Goal: Task Accomplishment & Management: Manage account settings

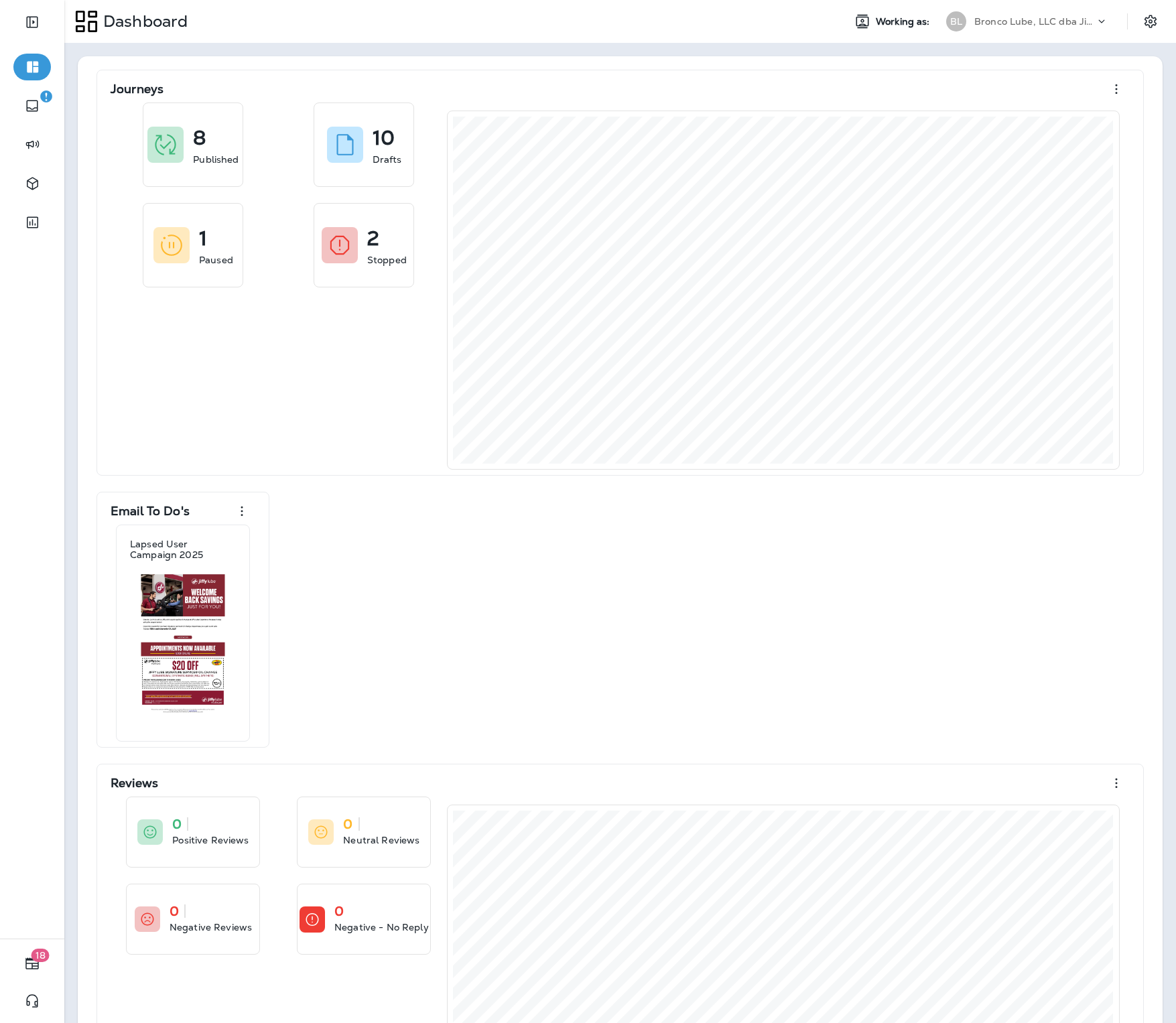
click at [1048, 37] on div "Dashboard Working as: BL Bronco Lube, LLC dba [PERSON_NAME]" at bounding box center [620, 22] width 1111 height 43
click at [1030, 32] on div "BL Bronco Lube, LLC dba Jiffy Lube" at bounding box center [1027, 22] width 178 height 27
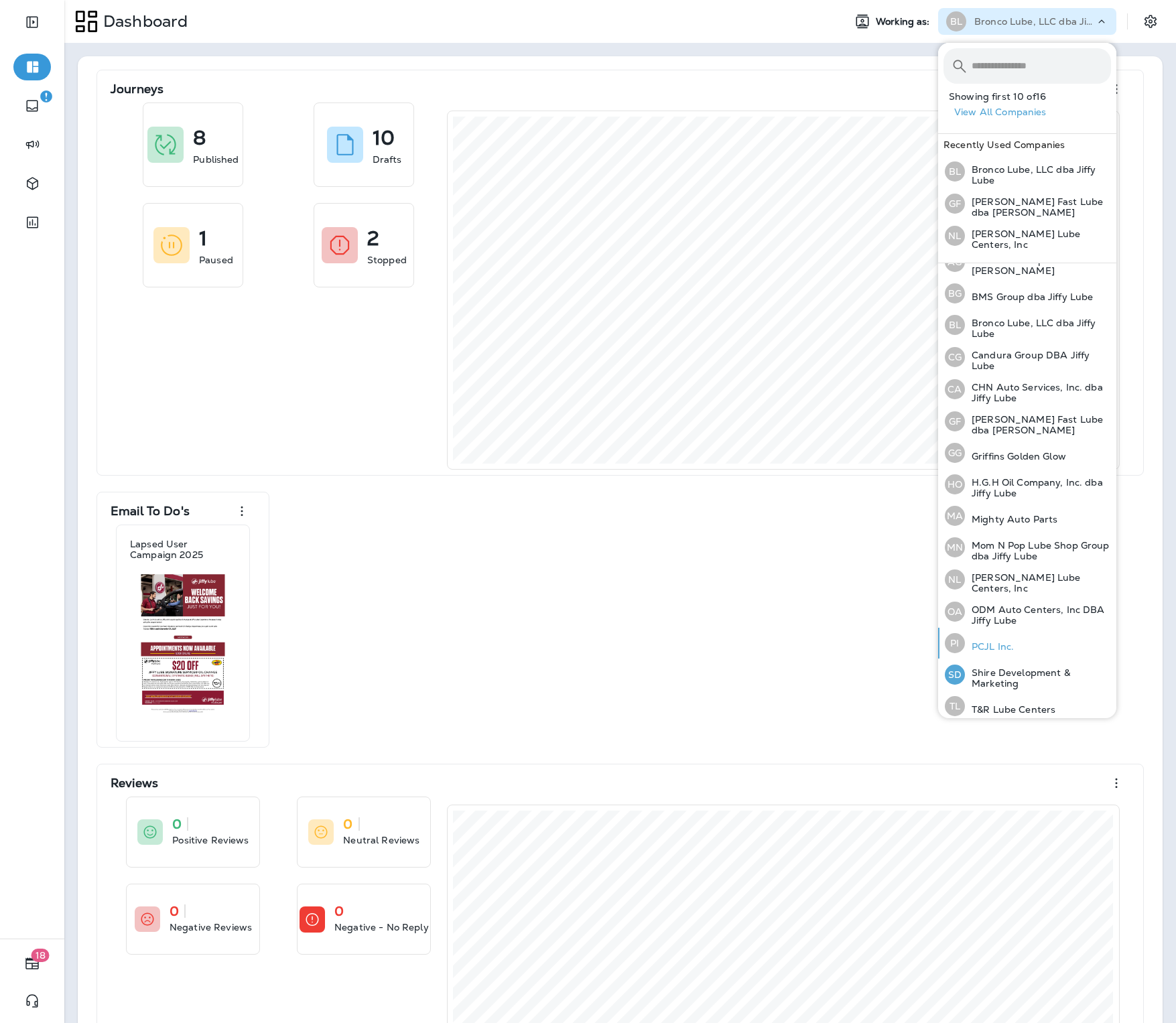
scroll to position [53, 0]
click at [813, 65] on div "Journeys 8 Published 10 Drafts 1 Paused 2 Stopped Email To Do's Lapsed User Cam…" at bounding box center [620, 620] width 1085 height 1127
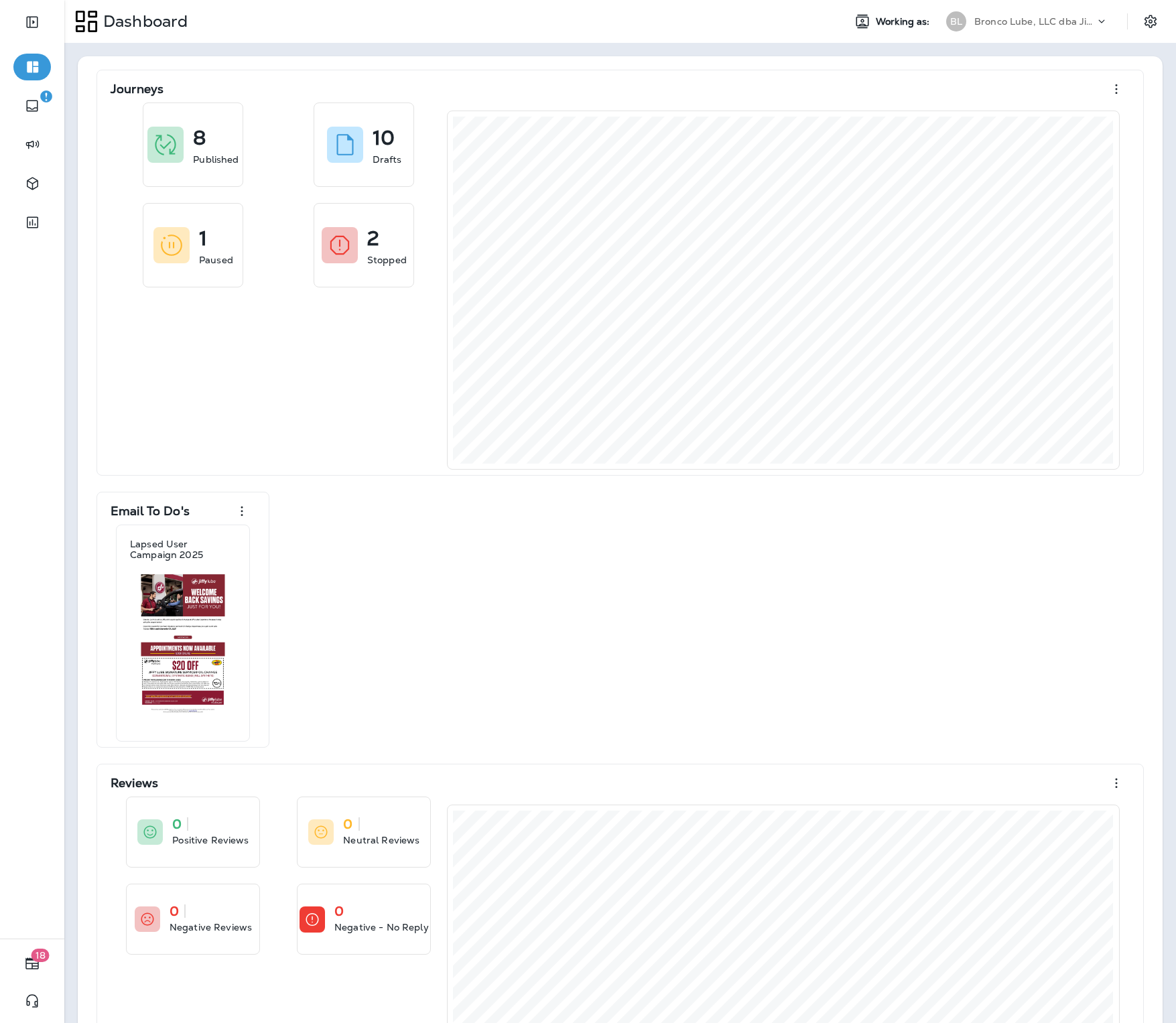
click at [1052, 26] on p "Bronco Lube, LLC dba Jiffy Lube" at bounding box center [1034, 22] width 120 height 11
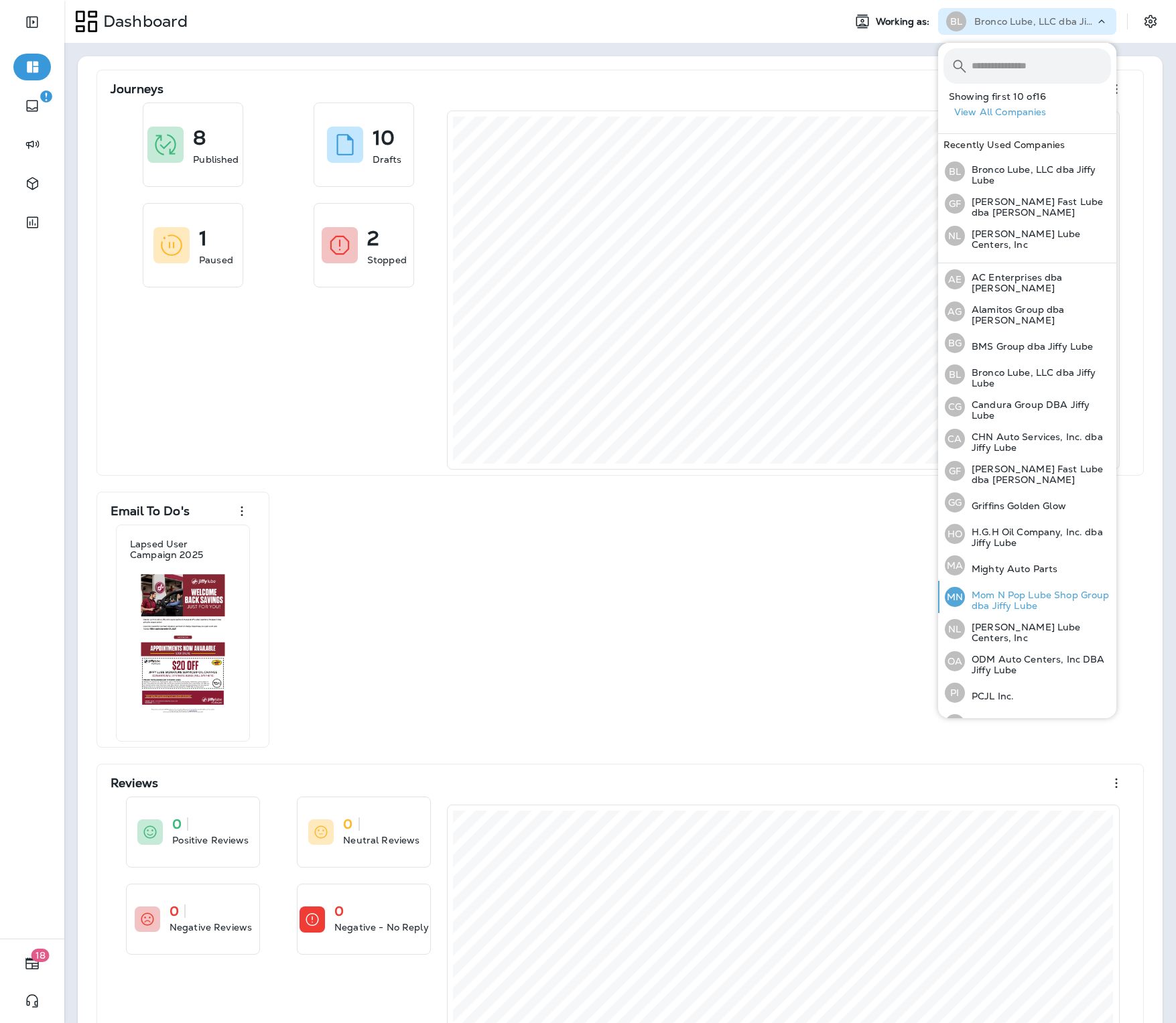
click at [1033, 596] on p "Mom N Pop Lube Shop Group dba Jiffy Lube" at bounding box center [1037, 601] width 146 height 22
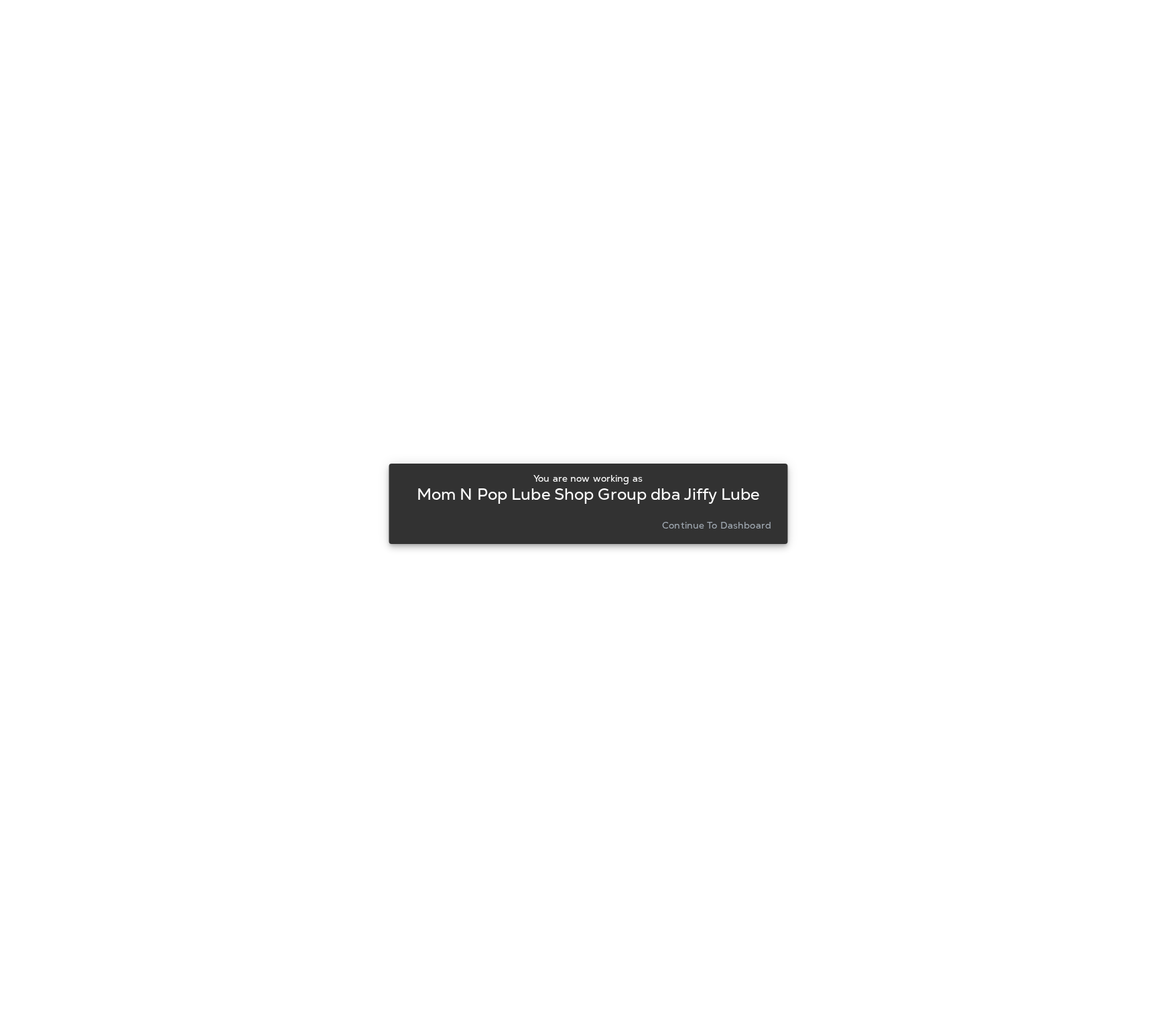
click at [731, 537] on div "You are now working as Mom N Pop Lube Shop Group dba Jiffy Lube Continue to Das…" at bounding box center [588, 504] width 377 height 73
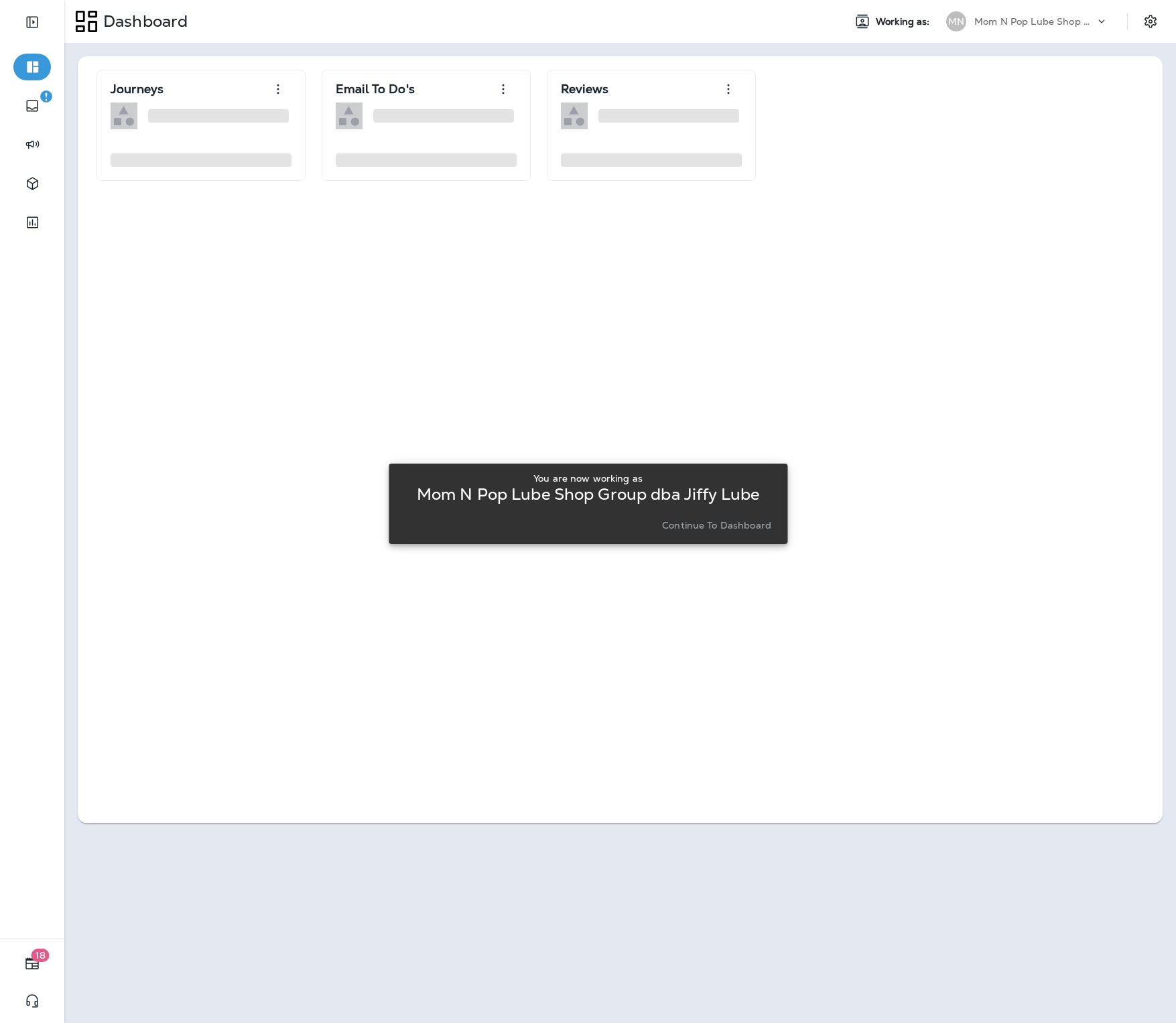
click at [725, 531] on button "Continue to Dashboard" at bounding box center [716, 525] width 120 height 19
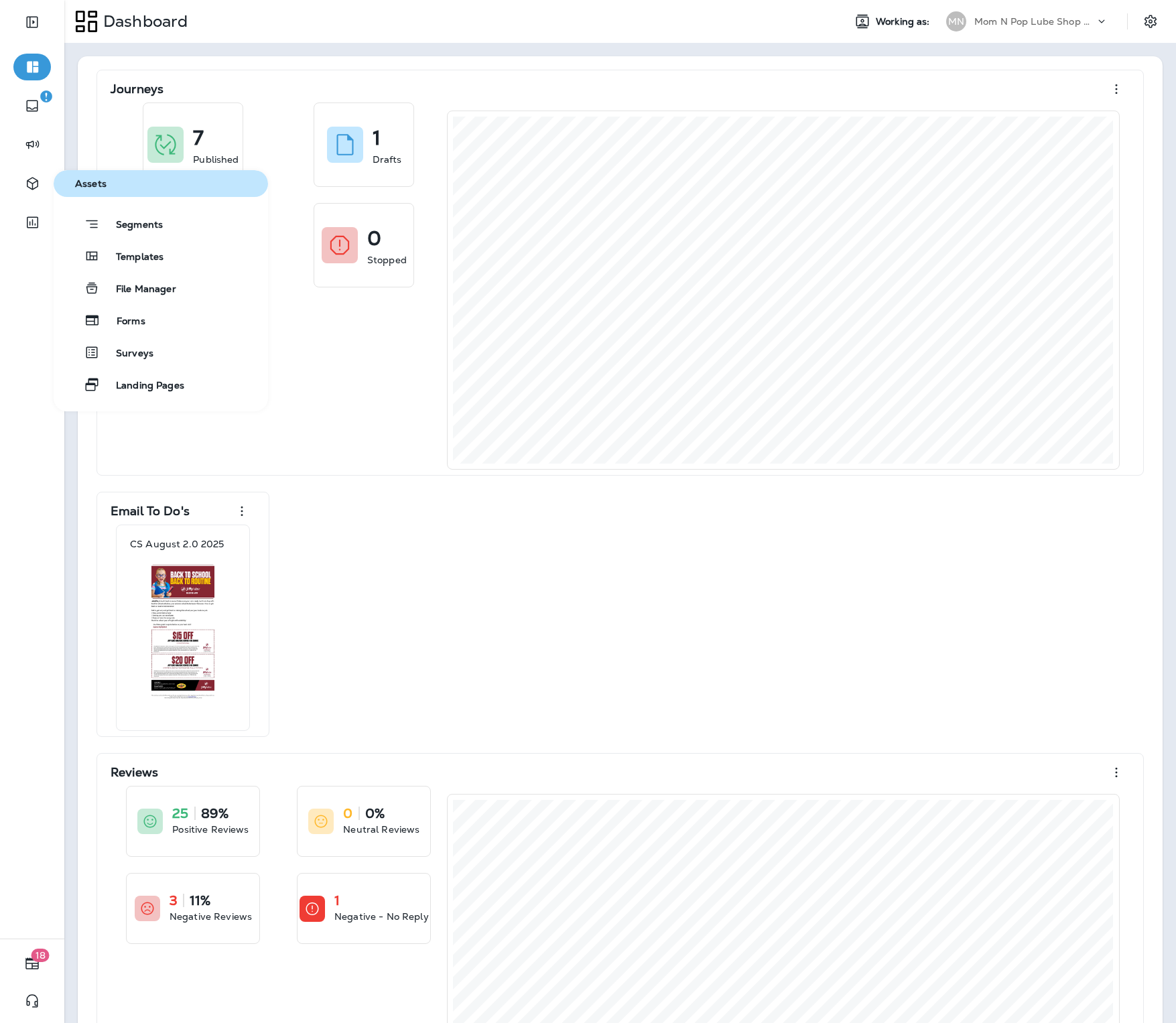
click at [29, 123] on div at bounding box center [32, 112] width 38 height 39
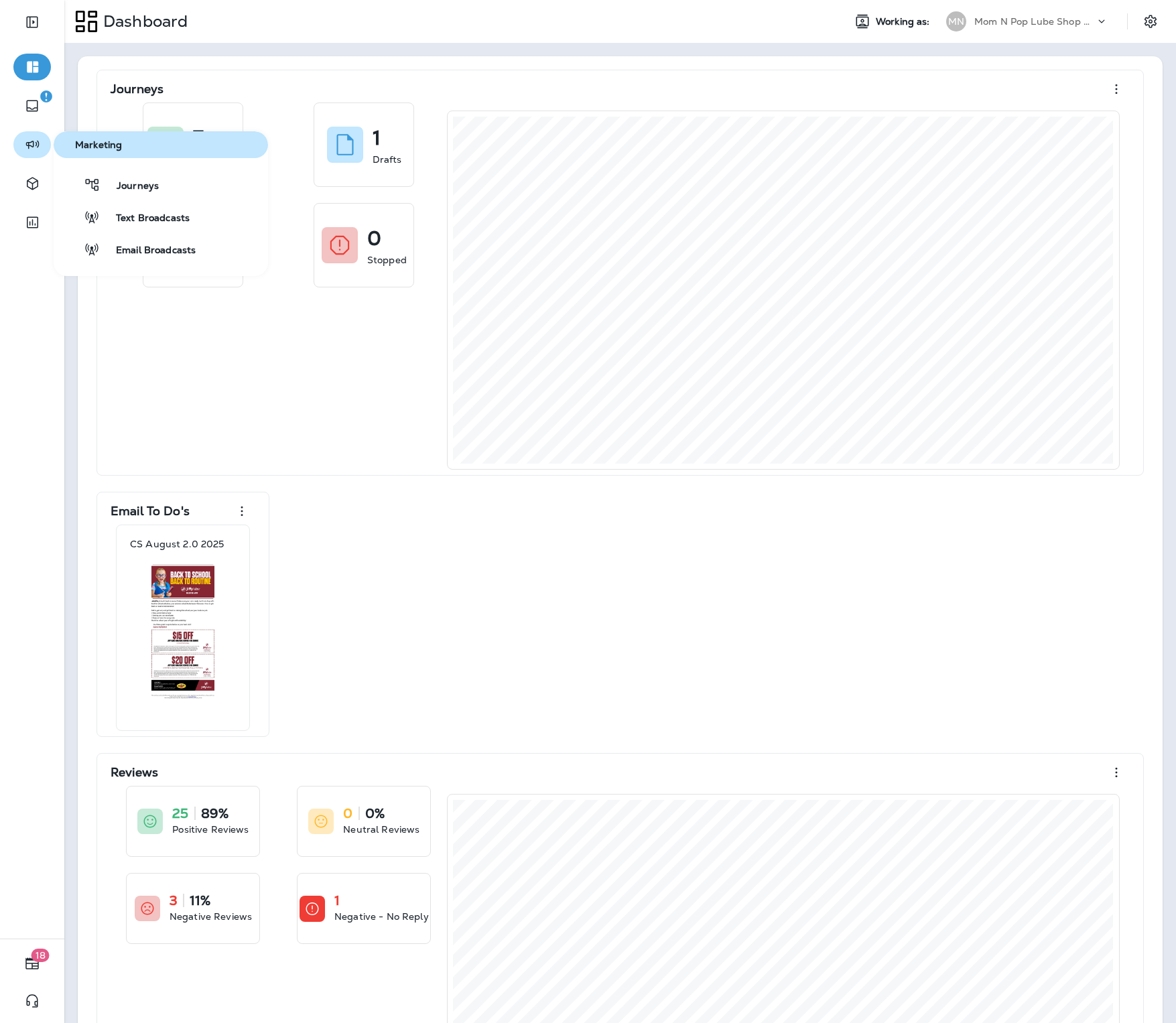
click at [28, 137] on icon "button" at bounding box center [32, 145] width 17 height 16
click at [128, 190] on span "Journeys" at bounding box center [129, 186] width 59 height 13
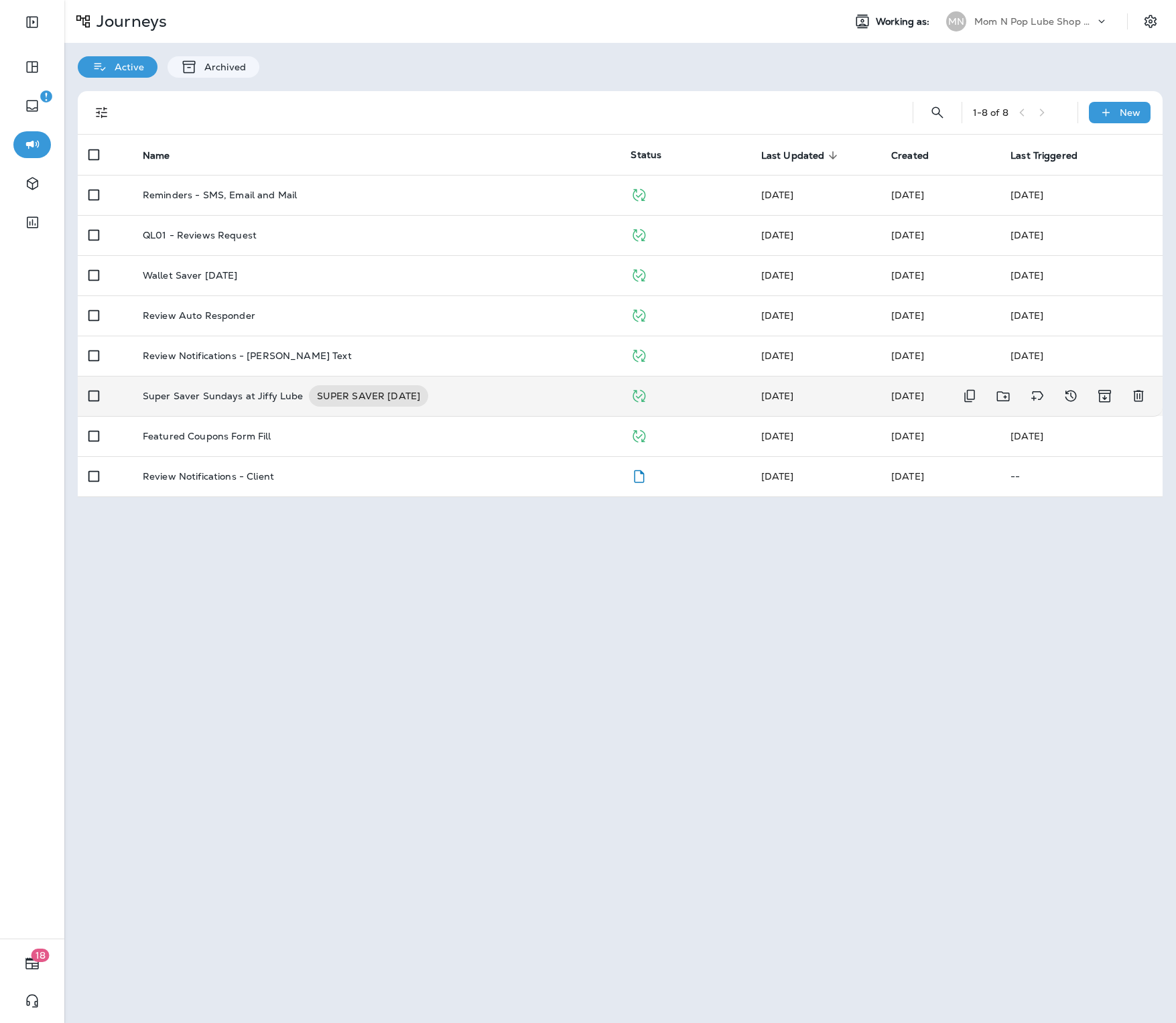
click at [250, 391] on p "Super Saver Sundays at Jiffy Lube" at bounding box center [223, 396] width 161 height 22
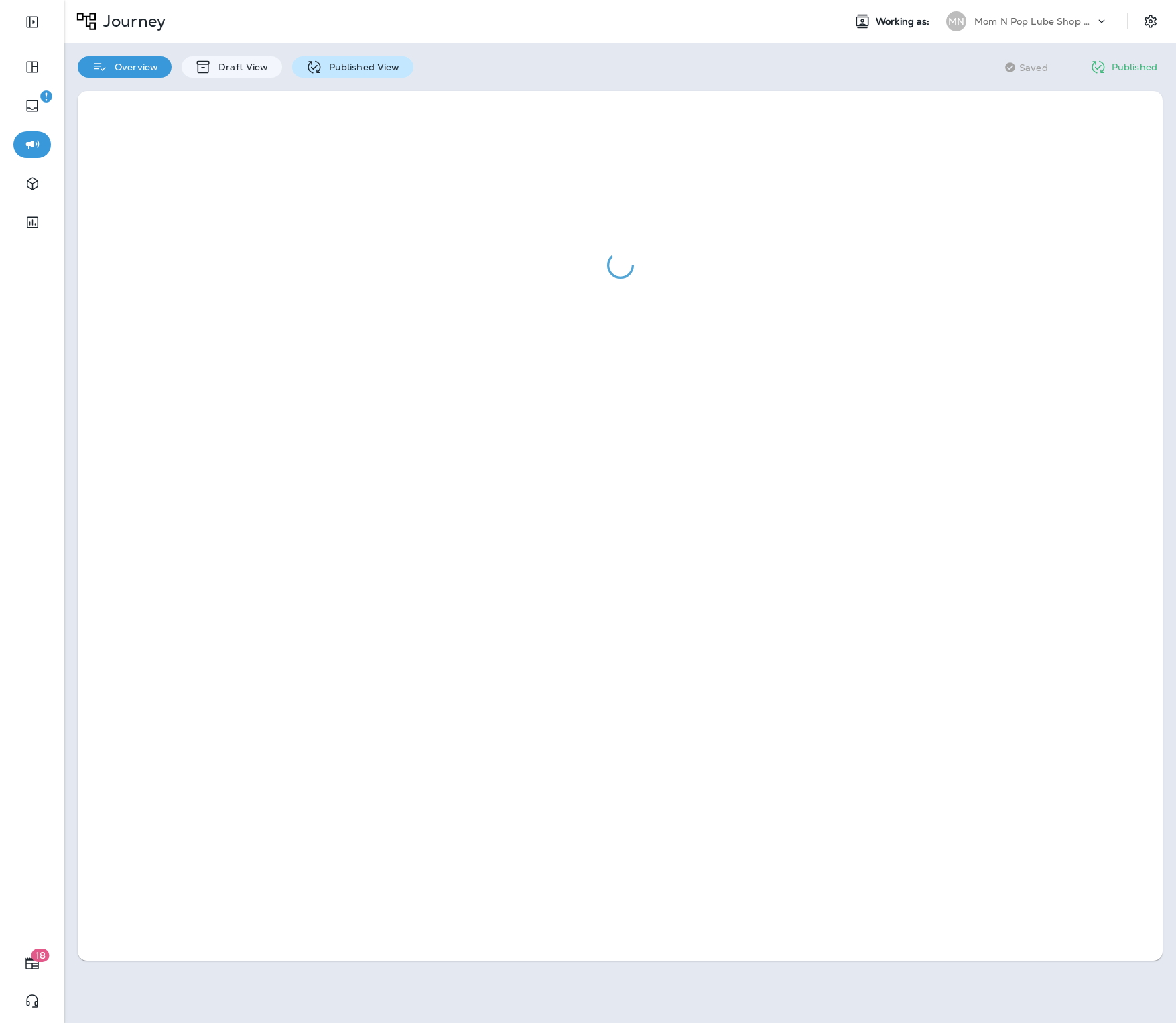
click at [316, 75] on icon at bounding box center [314, 67] width 17 height 17
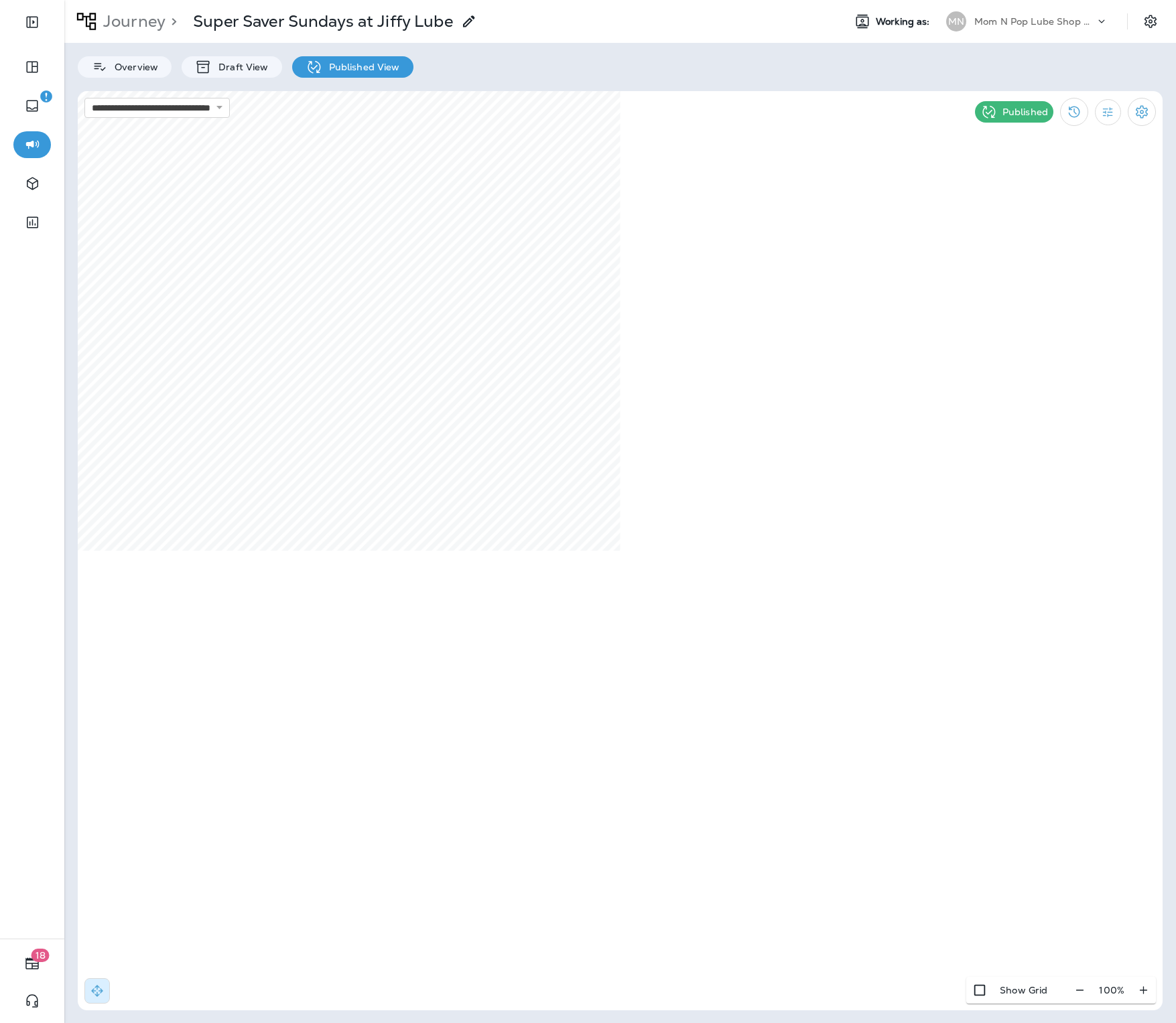
click at [1038, 31] on div "Mom N Pop Lube Shop Group dba Jiffy Lube" at bounding box center [1034, 22] width 120 height 20
